Goal: Information Seeking & Learning: Find specific page/section

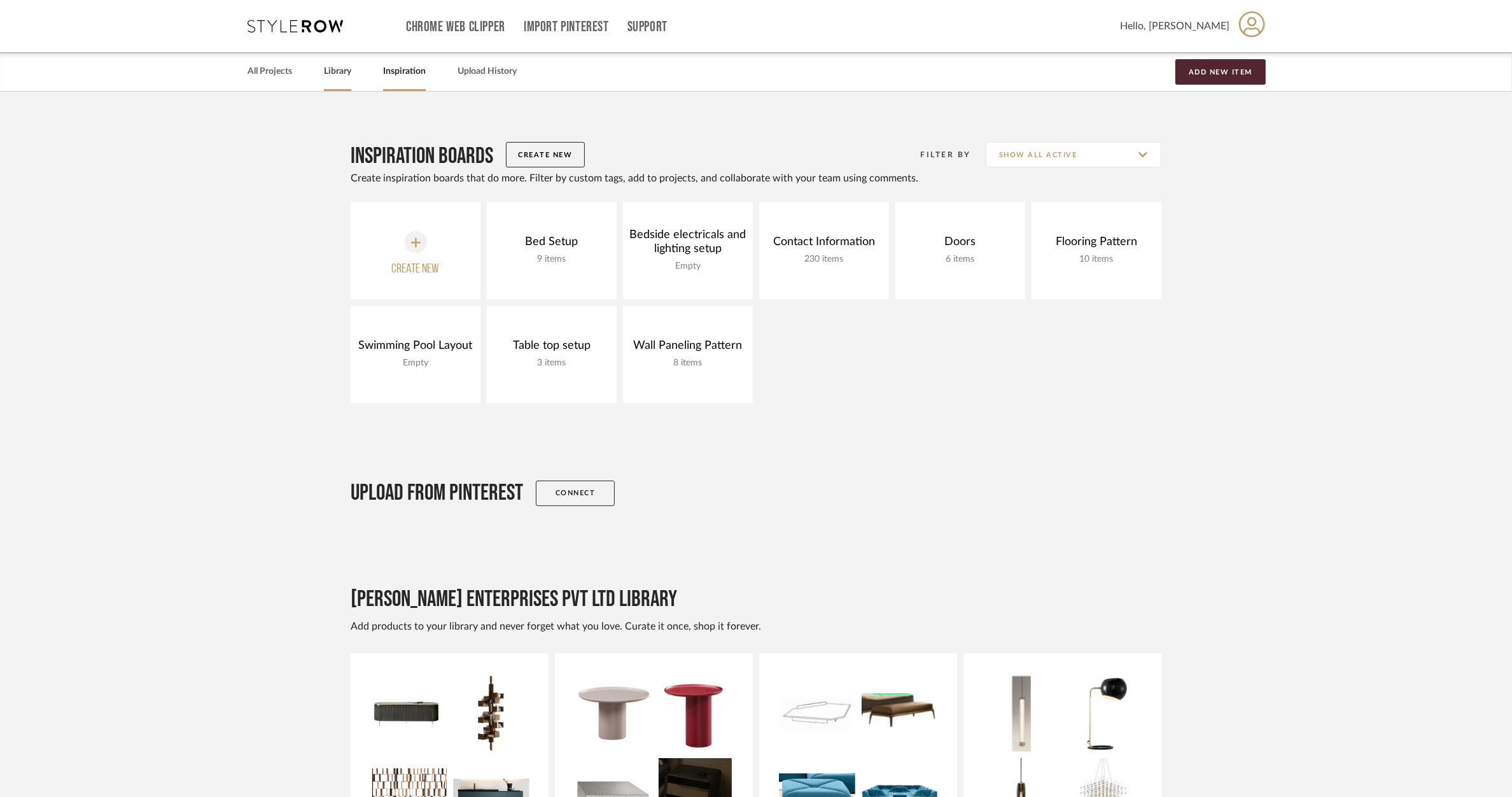
click at [339, 69] on link "Library" at bounding box center [337, 72] width 28 height 17
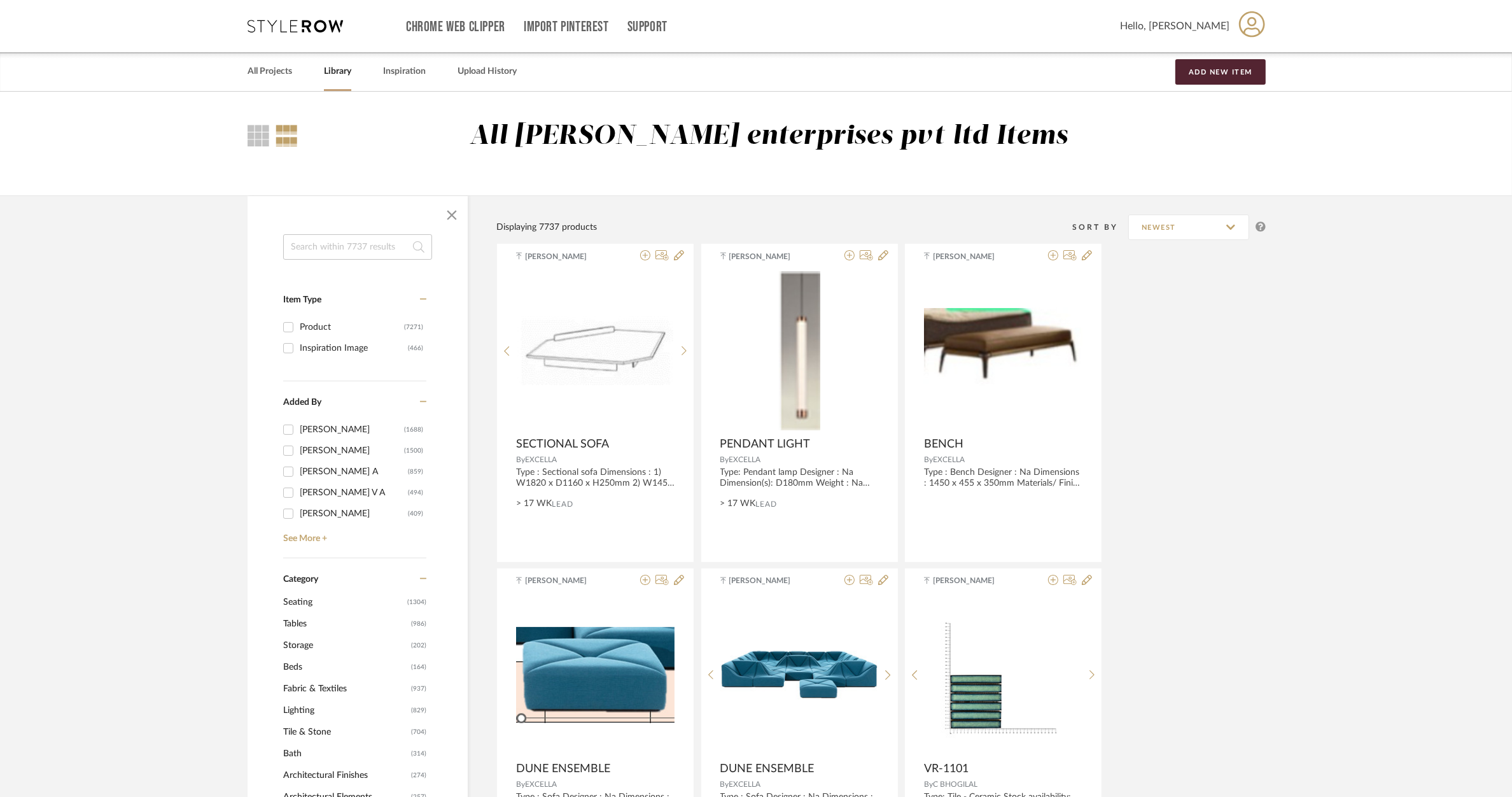
click at [321, 259] on input at bounding box center [357, 246] width 149 height 26
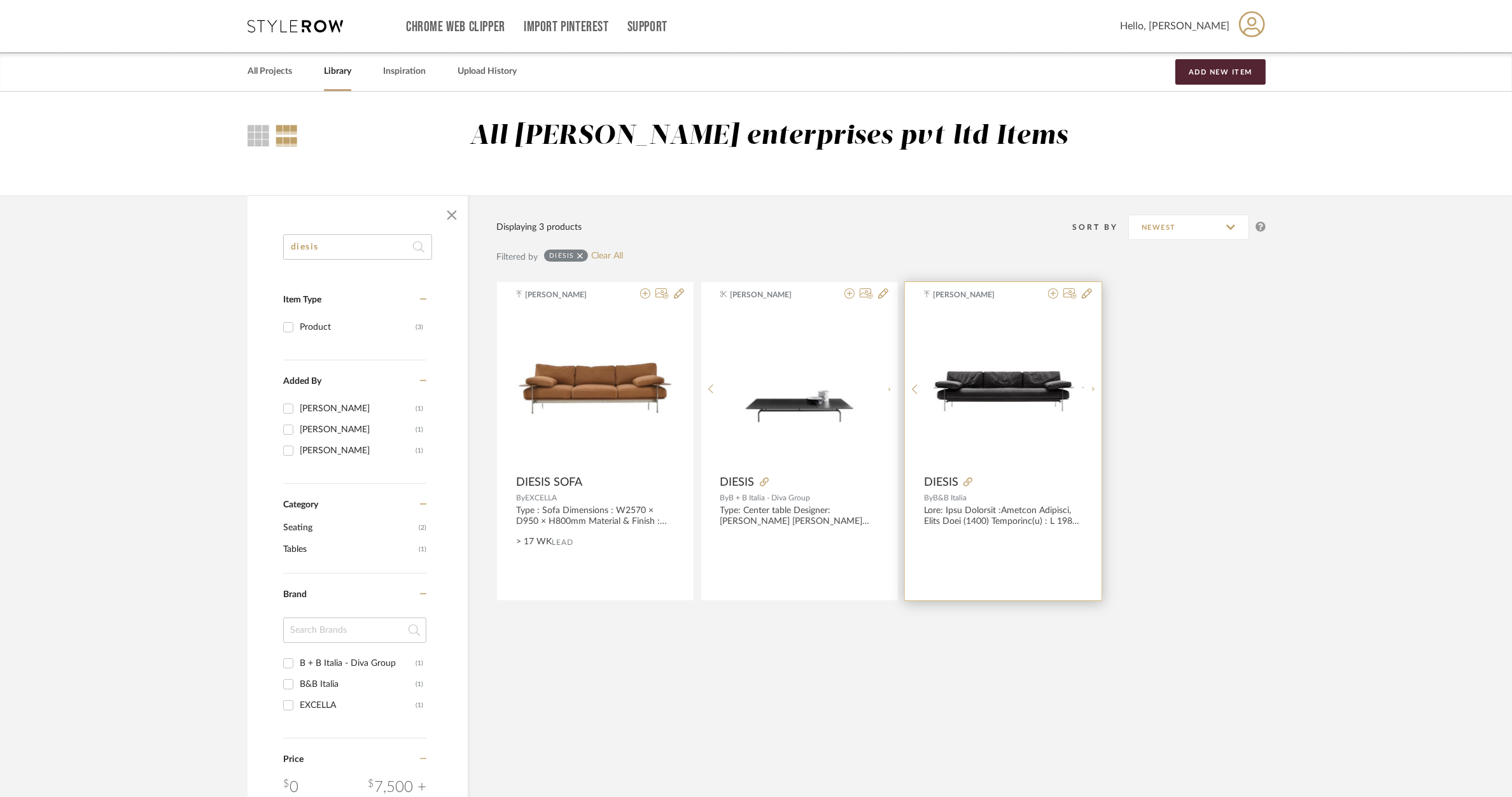
click at [969, 360] on div "Diesis.pdf Diesis.pdf" at bounding box center [1004, 389] width 158 height 159
drag, startPoint x: 1276, startPoint y: 443, endPoint x: 982, endPoint y: 421, distance: 294.8
click at [1276, 443] on div "diesis Item Type Product (3) Added By Tehseen Mukadam (1) Rishi Harish (1) Gane…" at bounding box center [756, 625] width 1056 height 860
drag, startPoint x: 355, startPoint y: 255, endPoint x: 205, endPoint y: 243, distance: 150.5
click at [205, 243] on library-search-items "diesis Item Type Product (3) Added By Tehseen Mukadam (1) Rishi Harish (1) Gane…" at bounding box center [756, 625] width 1512 height 860
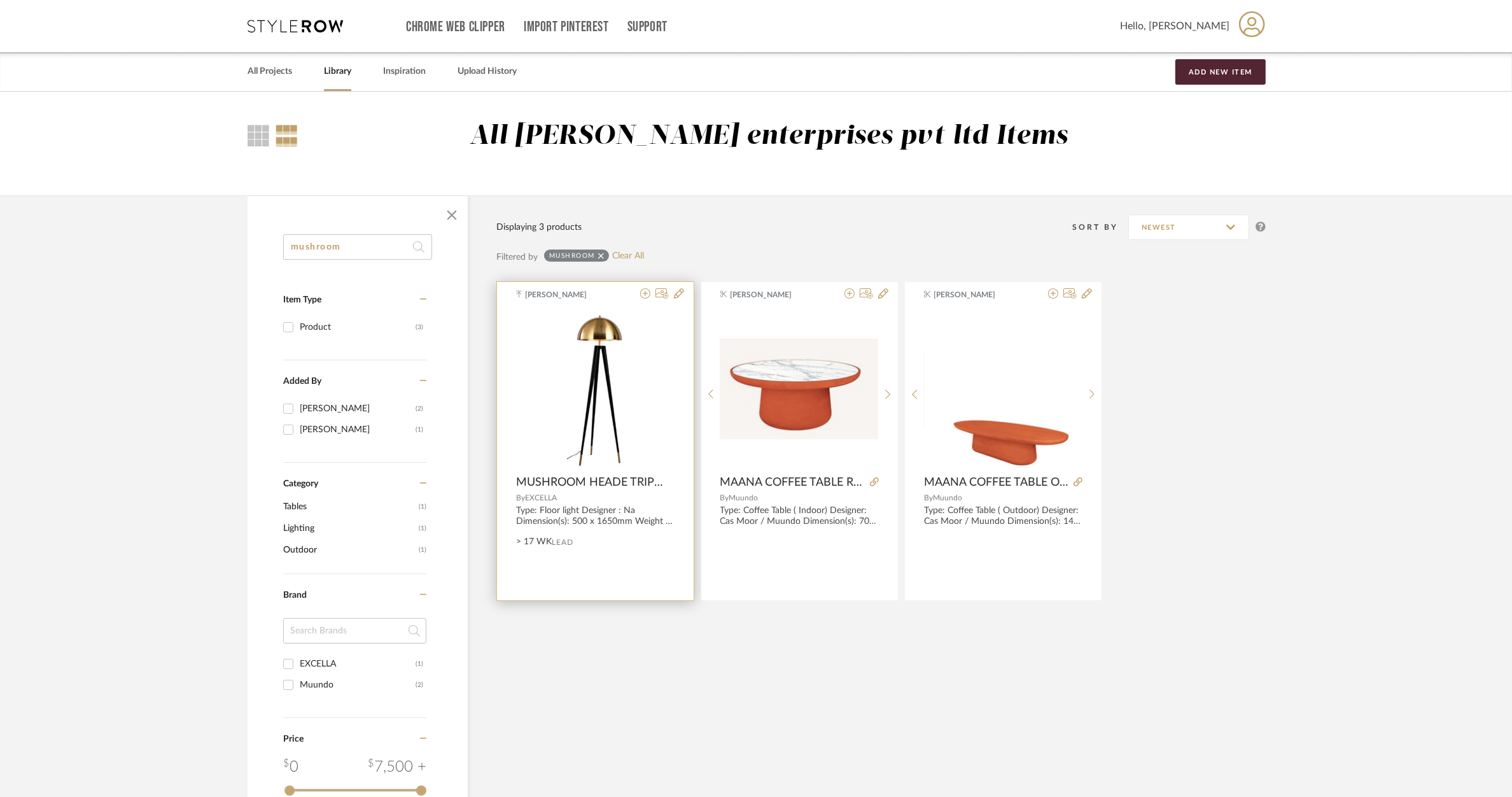
type input "mushroom"
click at [0, 0] on div at bounding box center [0, 0] width 0 height 0
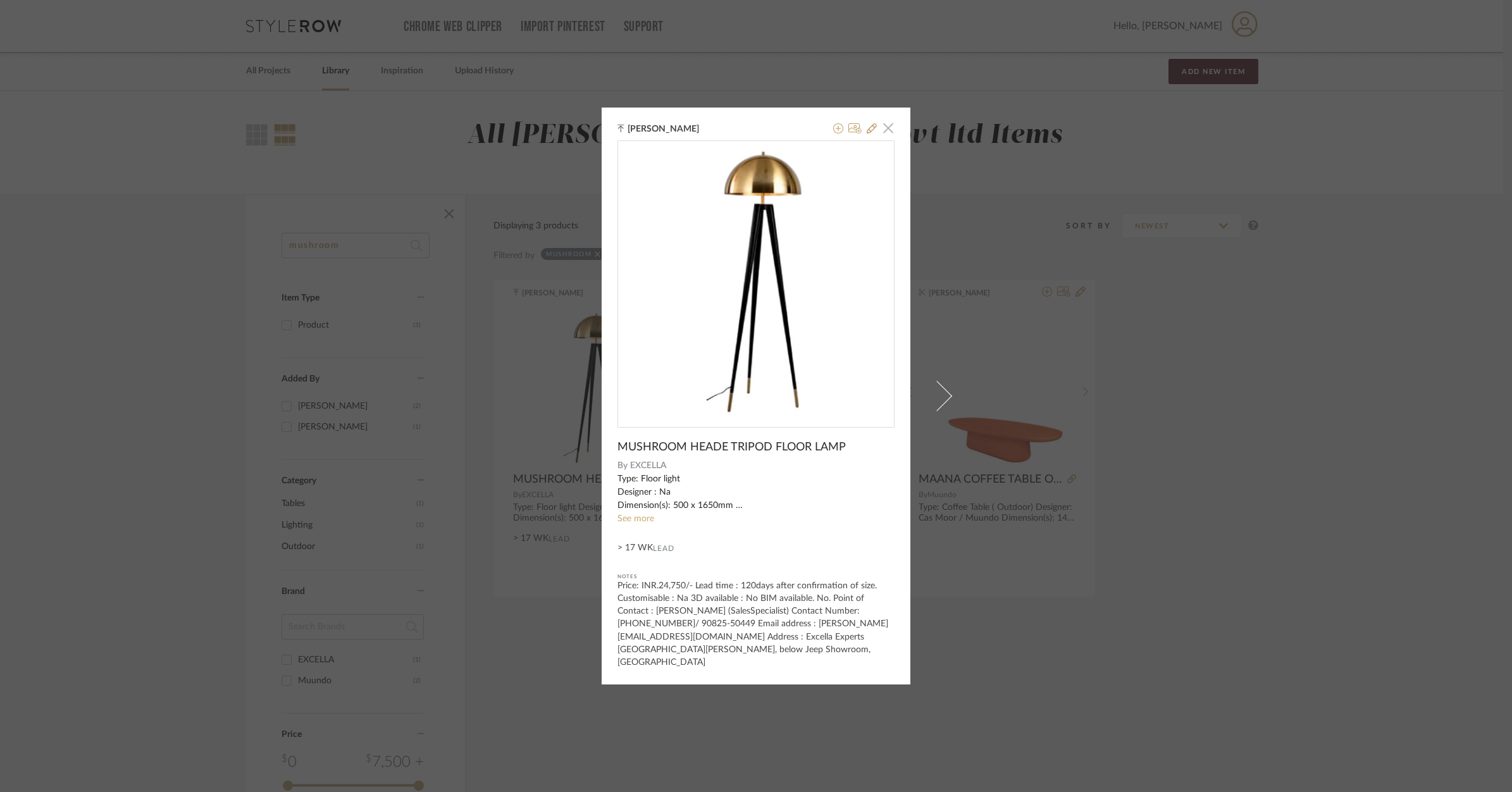
click at [882, 136] on span "button" at bounding box center [888, 128] width 26 height 26
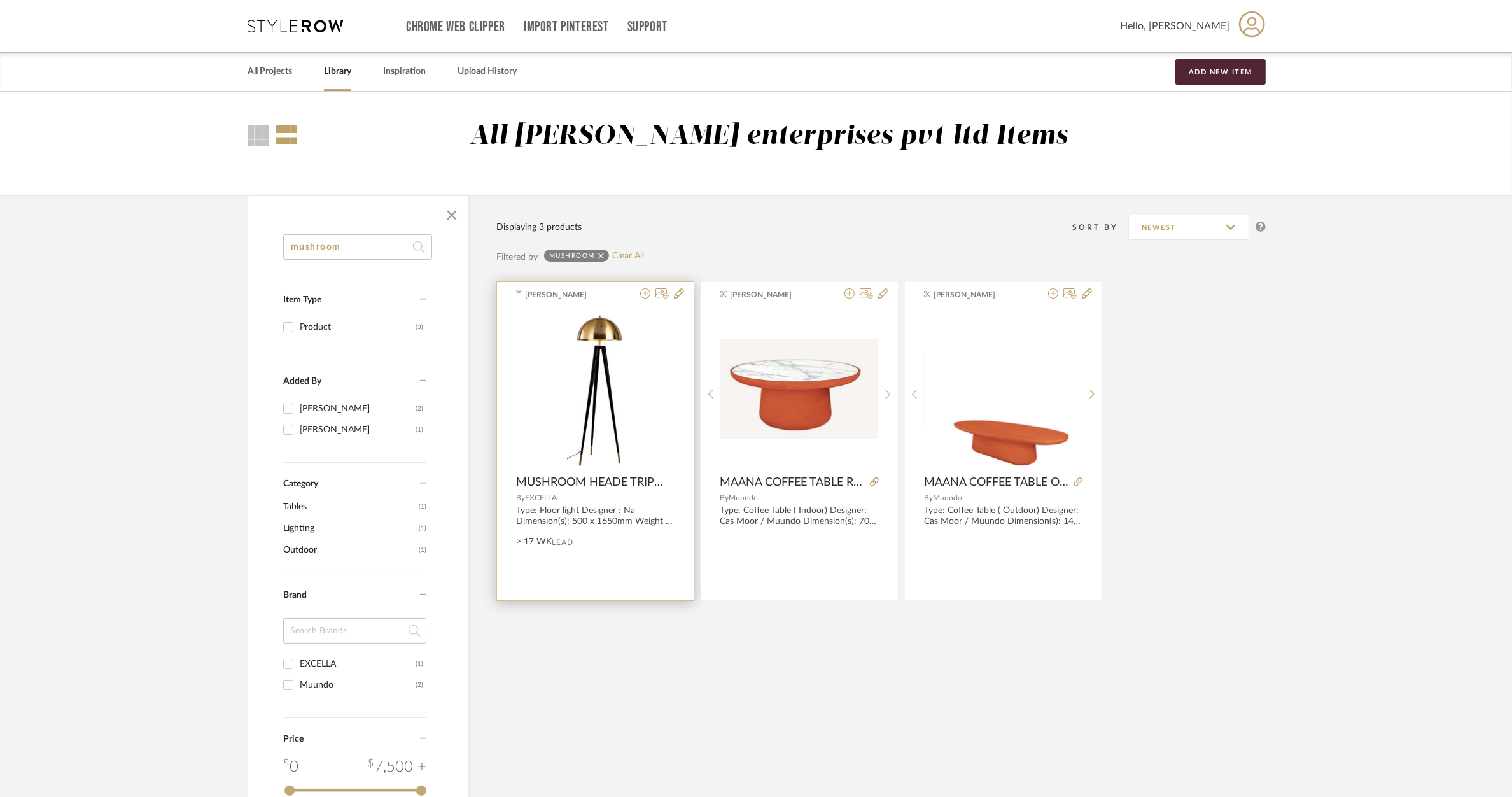
click at [574, 354] on img "0" at bounding box center [596, 389] width 58 height 159
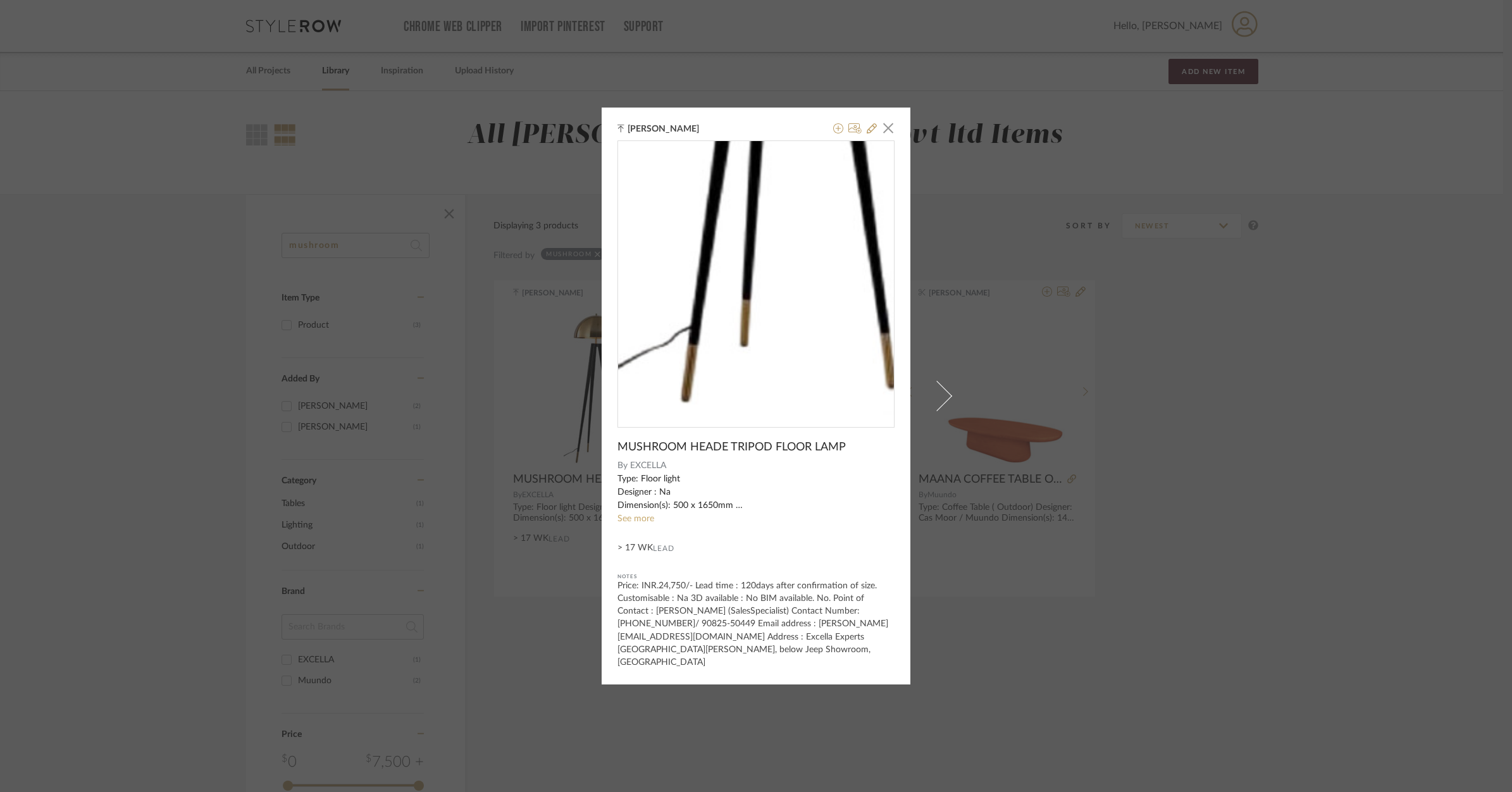
drag, startPoint x: 727, startPoint y: 387, endPoint x: 725, endPoint y: 325, distance: 62.0
